Goal: Use online tool/utility: Utilize a website feature to perform a specific function

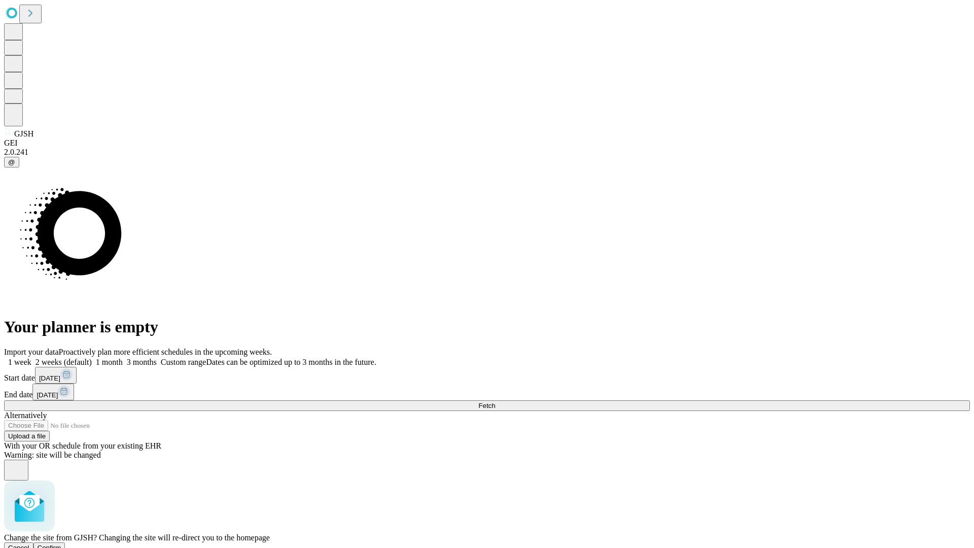
click at [61, 544] on span "Confirm" at bounding box center [50, 548] width 24 height 8
click at [123, 358] on label "1 month" at bounding box center [107, 362] width 31 height 9
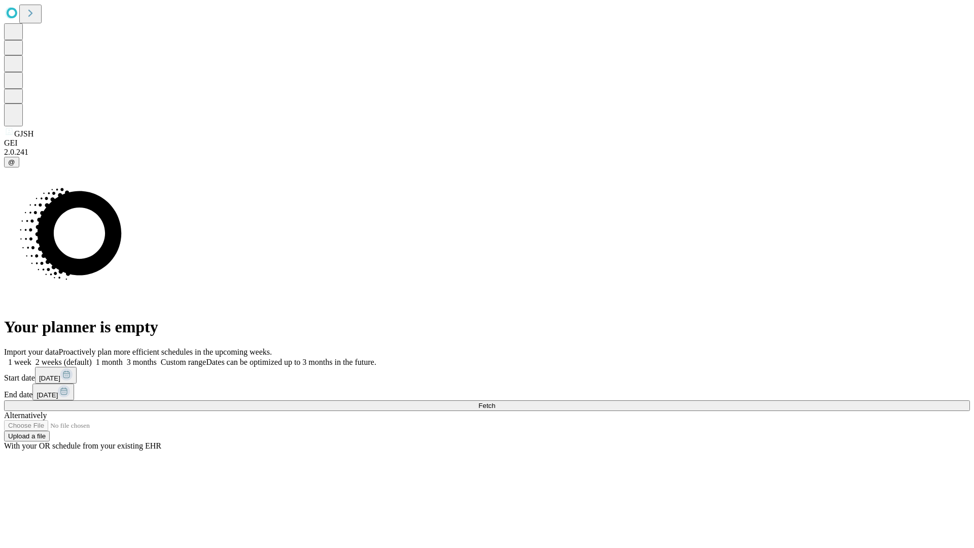
click at [495, 402] on span "Fetch" at bounding box center [487, 406] width 17 height 8
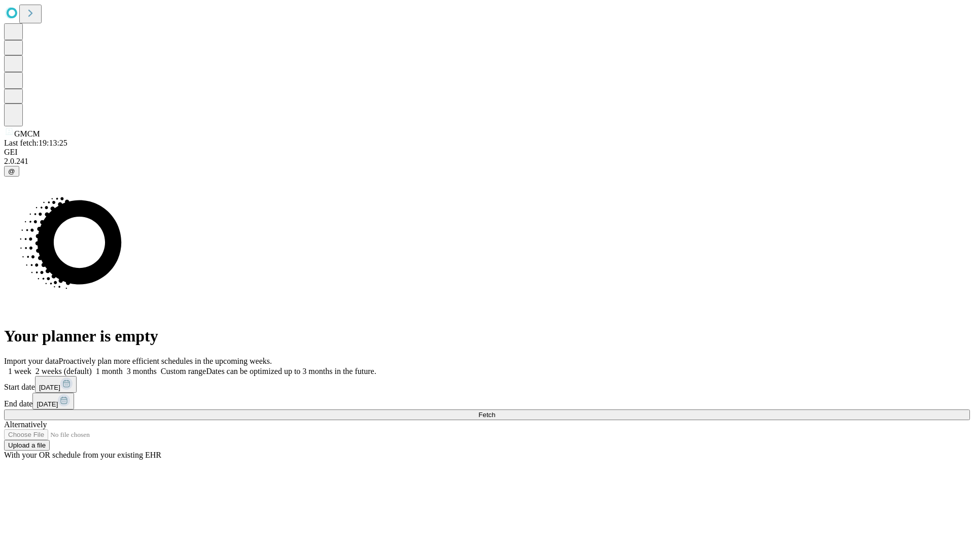
click at [123, 367] on label "1 month" at bounding box center [107, 371] width 31 height 9
click at [495, 411] on span "Fetch" at bounding box center [487, 415] width 17 height 8
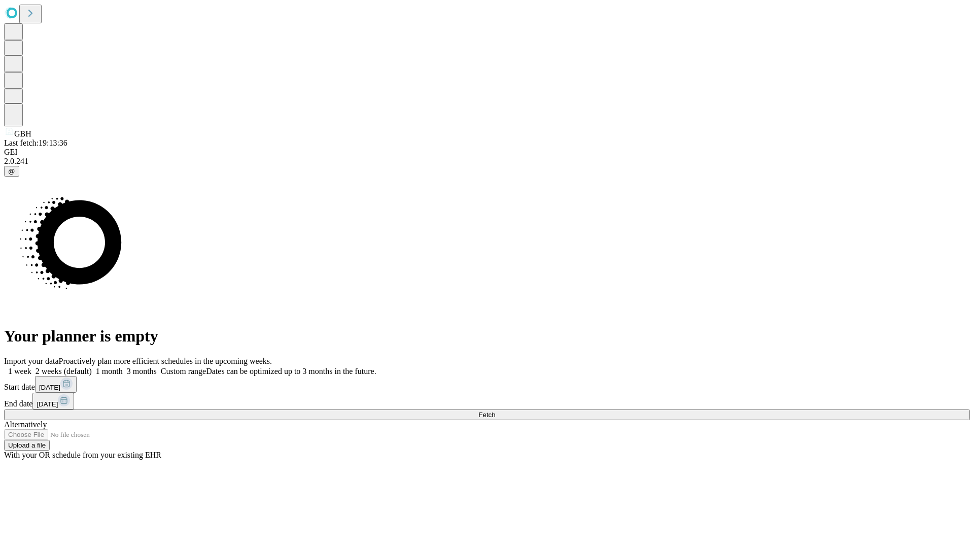
click at [123, 367] on label "1 month" at bounding box center [107, 371] width 31 height 9
click at [495, 411] on span "Fetch" at bounding box center [487, 415] width 17 height 8
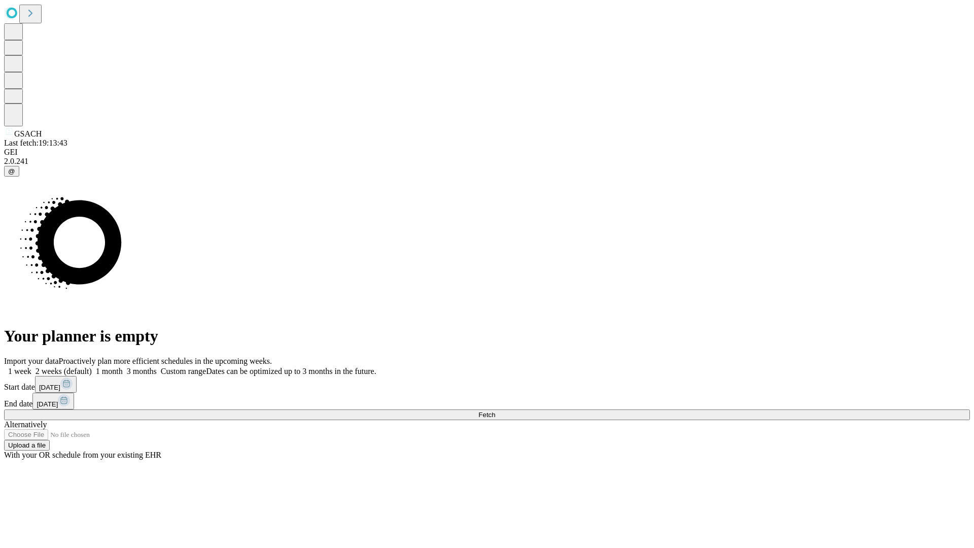
click at [123, 367] on label "1 month" at bounding box center [107, 371] width 31 height 9
click at [495, 411] on span "Fetch" at bounding box center [487, 415] width 17 height 8
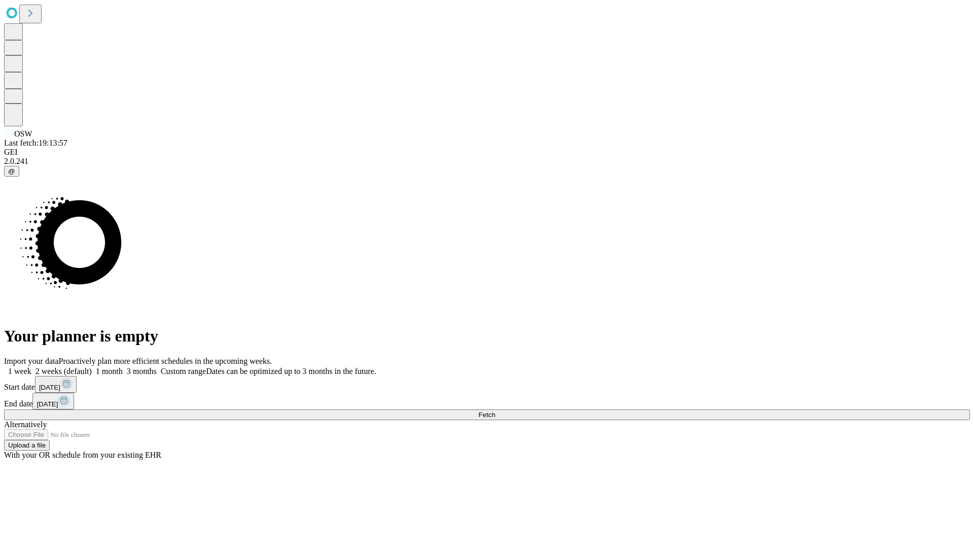
click at [123, 367] on label "1 month" at bounding box center [107, 371] width 31 height 9
click at [495, 411] on span "Fetch" at bounding box center [487, 415] width 17 height 8
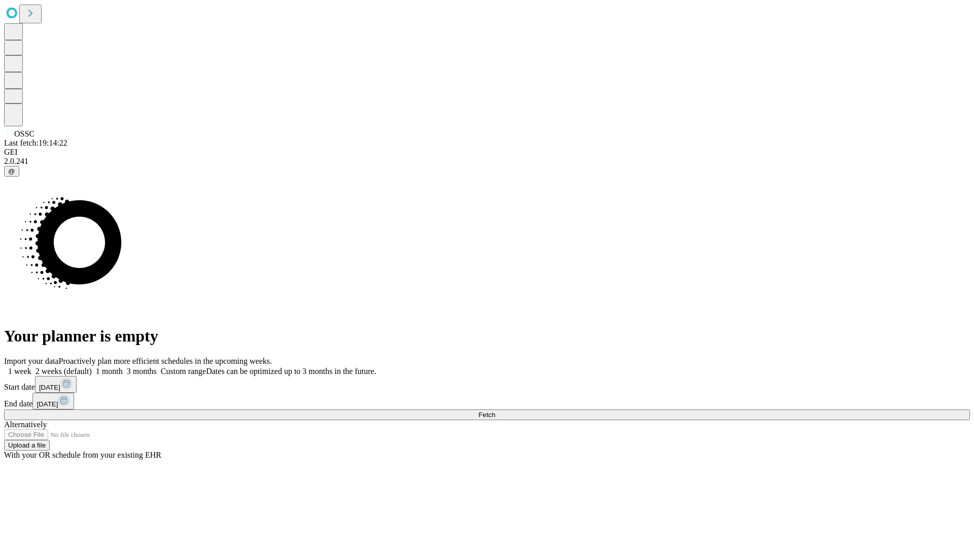
click at [123, 367] on label "1 month" at bounding box center [107, 371] width 31 height 9
click at [495, 411] on span "Fetch" at bounding box center [487, 415] width 17 height 8
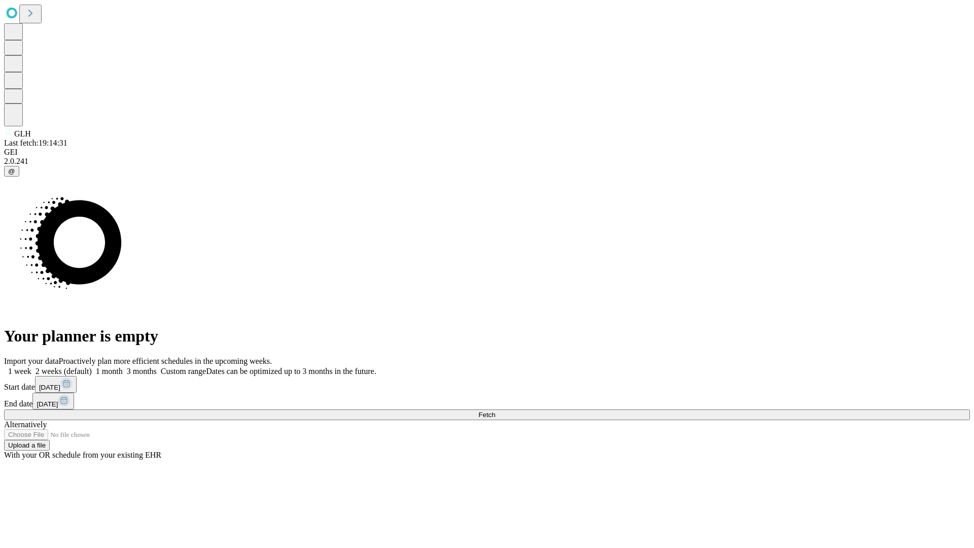
click at [123, 367] on label "1 month" at bounding box center [107, 371] width 31 height 9
click at [495, 411] on span "Fetch" at bounding box center [487, 415] width 17 height 8
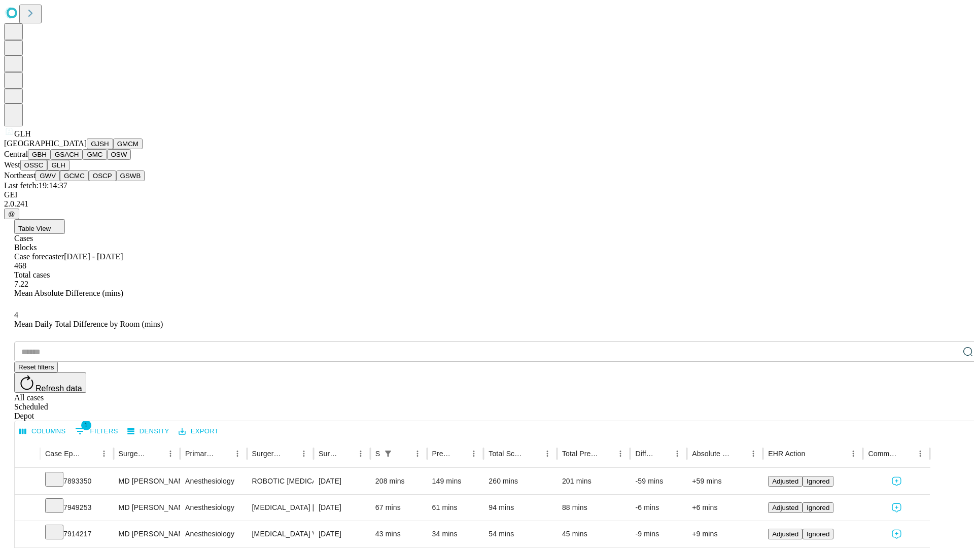
click at [60, 181] on button "GWV" at bounding box center [48, 176] width 24 height 11
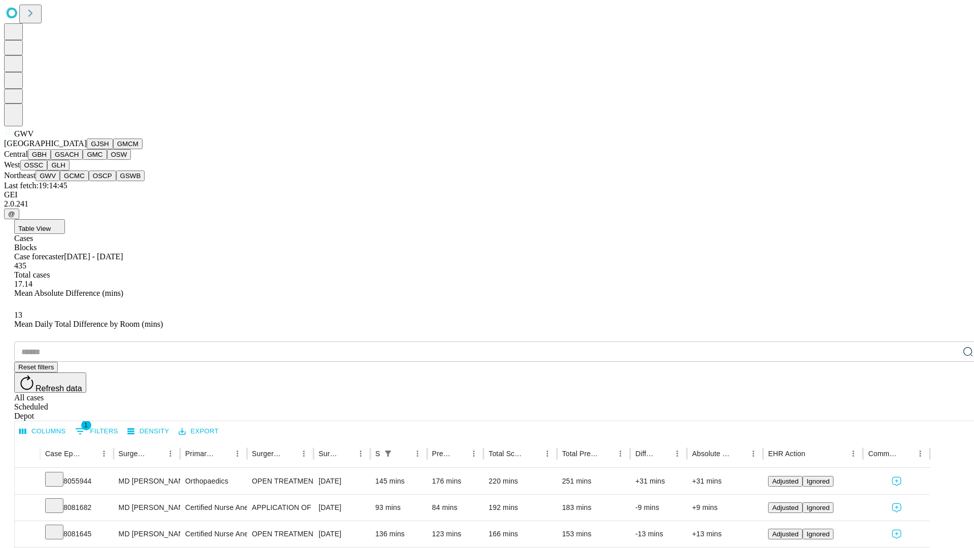
click at [79, 181] on button "GCMC" at bounding box center [74, 176] width 29 height 11
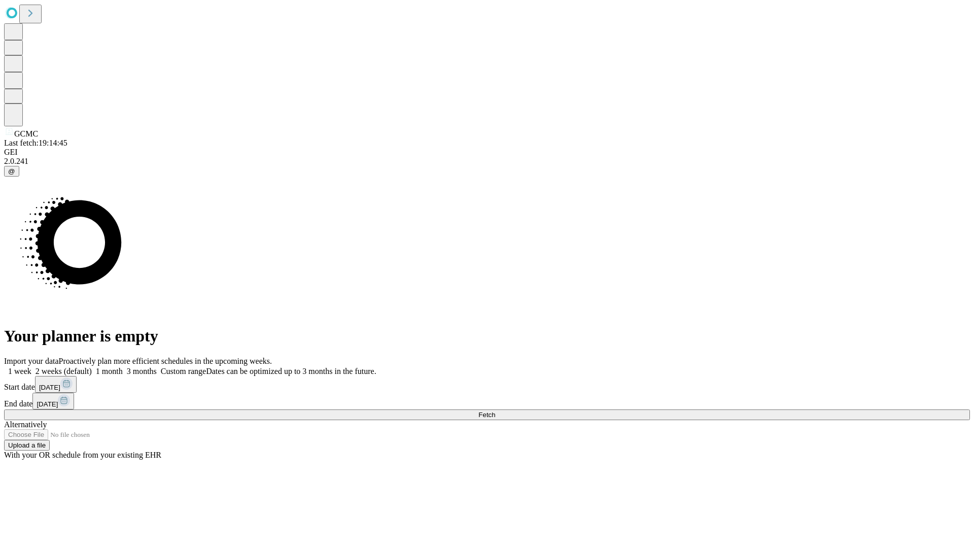
click at [123, 367] on label "1 month" at bounding box center [107, 371] width 31 height 9
click at [495, 411] on span "Fetch" at bounding box center [487, 415] width 17 height 8
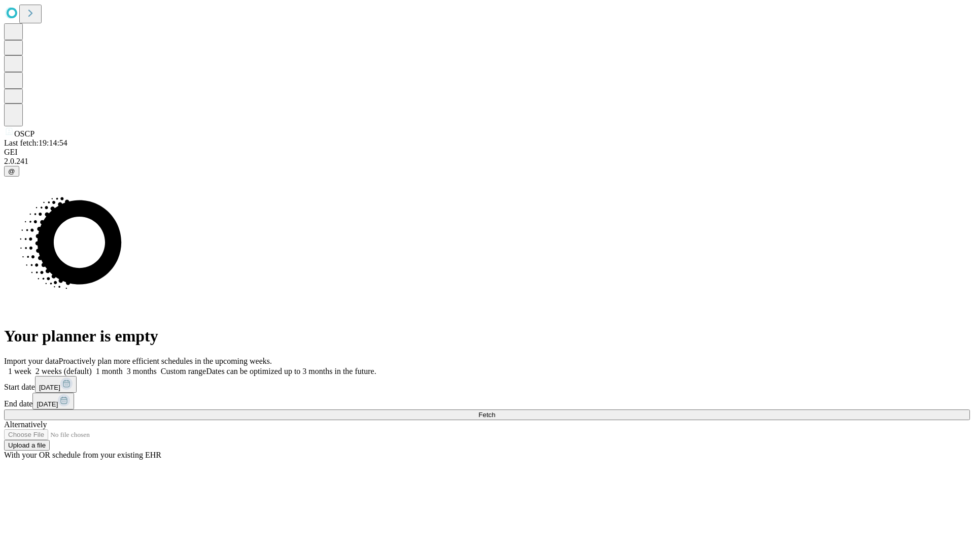
click at [123, 367] on label "1 month" at bounding box center [107, 371] width 31 height 9
click at [495, 411] on span "Fetch" at bounding box center [487, 415] width 17 height 8
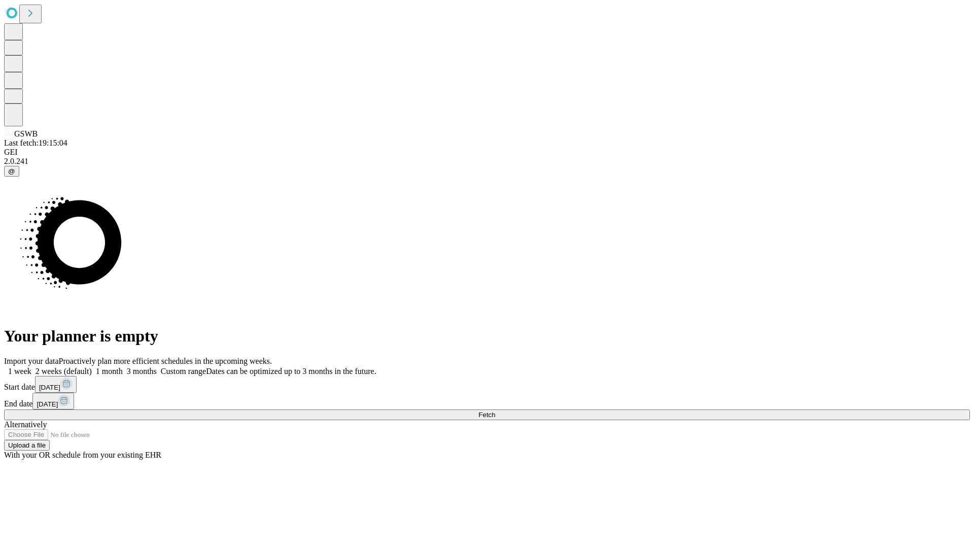
click at [123, 367] on label "1 month" at bounding box center [107, 371] width 31 height 9
click at [495, 411] on span "Fetch" at bounding box center [487, 415] width 17 height 8
